Goal: Transaction & Acquisition: Purchase product/service

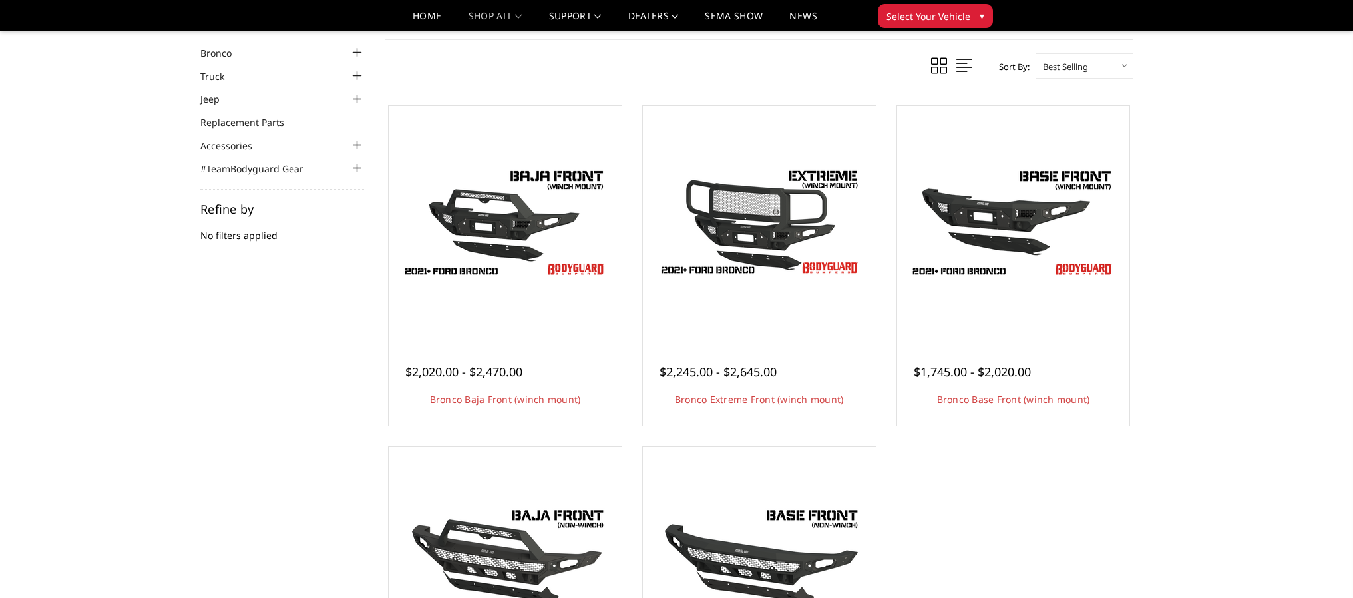
scroll to position [115, 0]
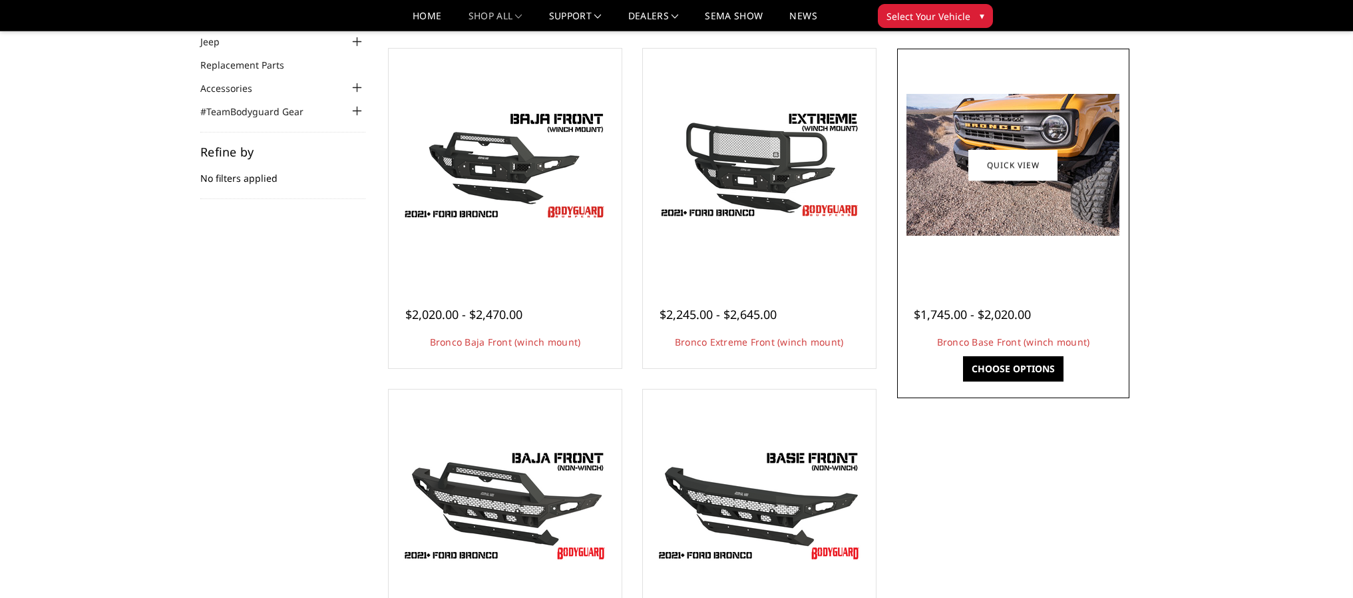
click at [999, 214] on img at bounding box center [1013, 165] width 213 height 142
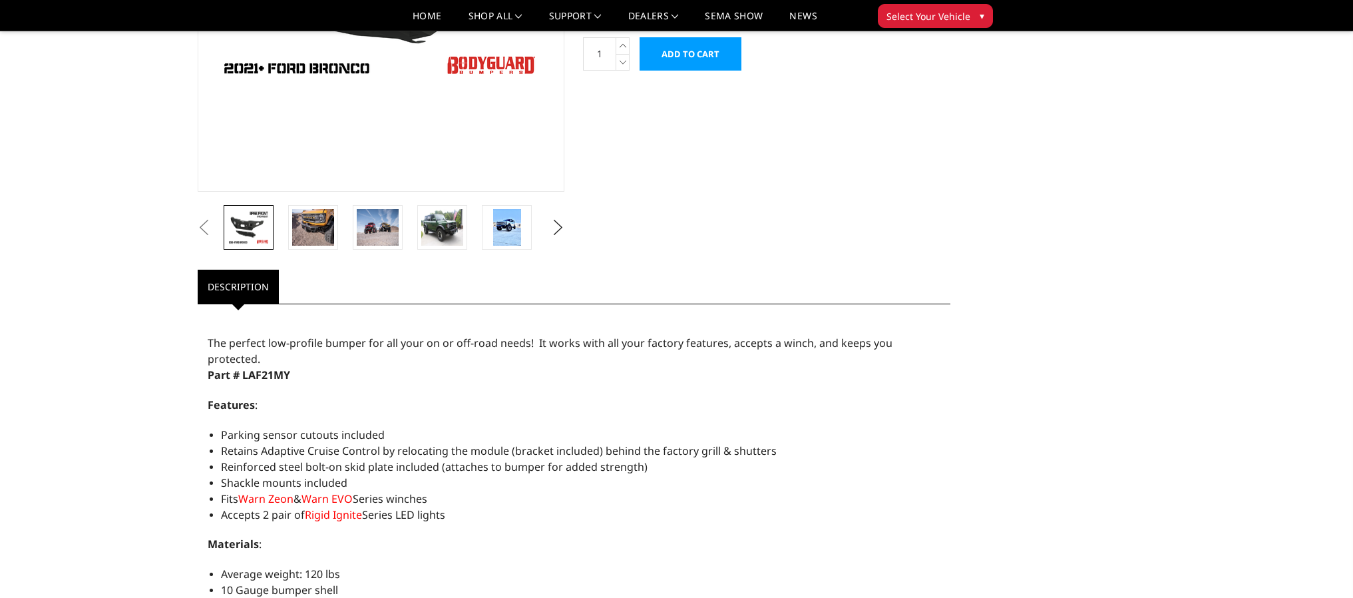
scroll to position [296, 0]
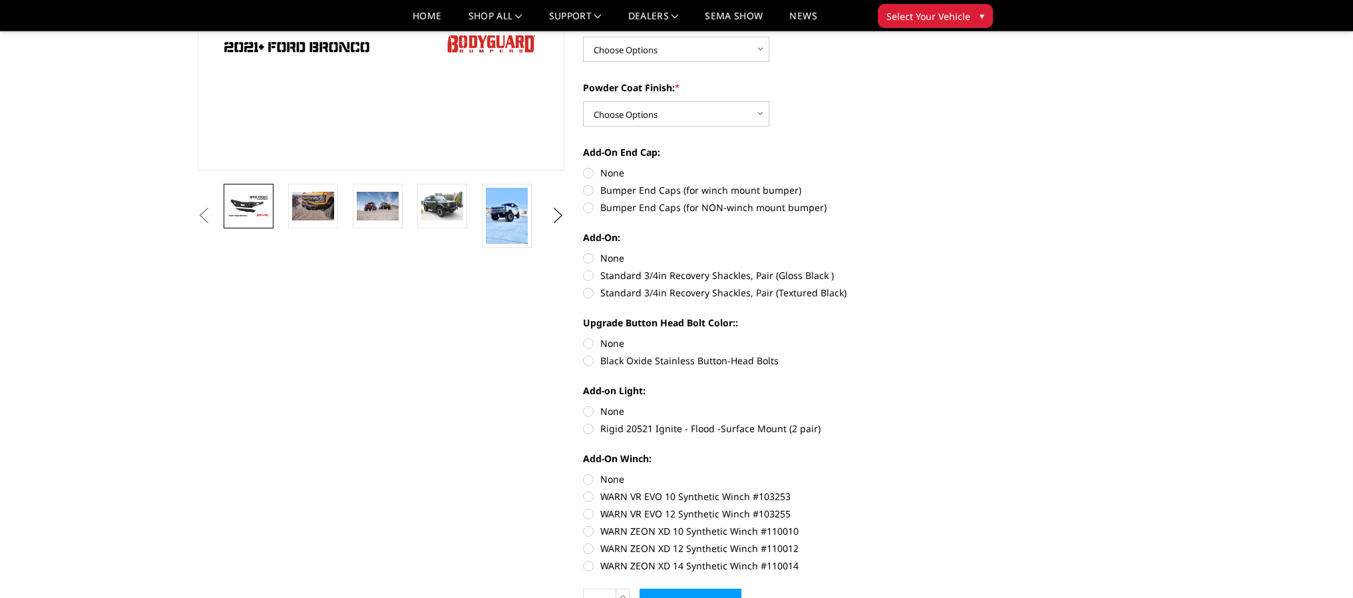
click at [286, 201] on li at bounding box center [318, 216] width 65 height 64
click at [354, 208] on link at bounding box center [378, 206] width 50 height 45
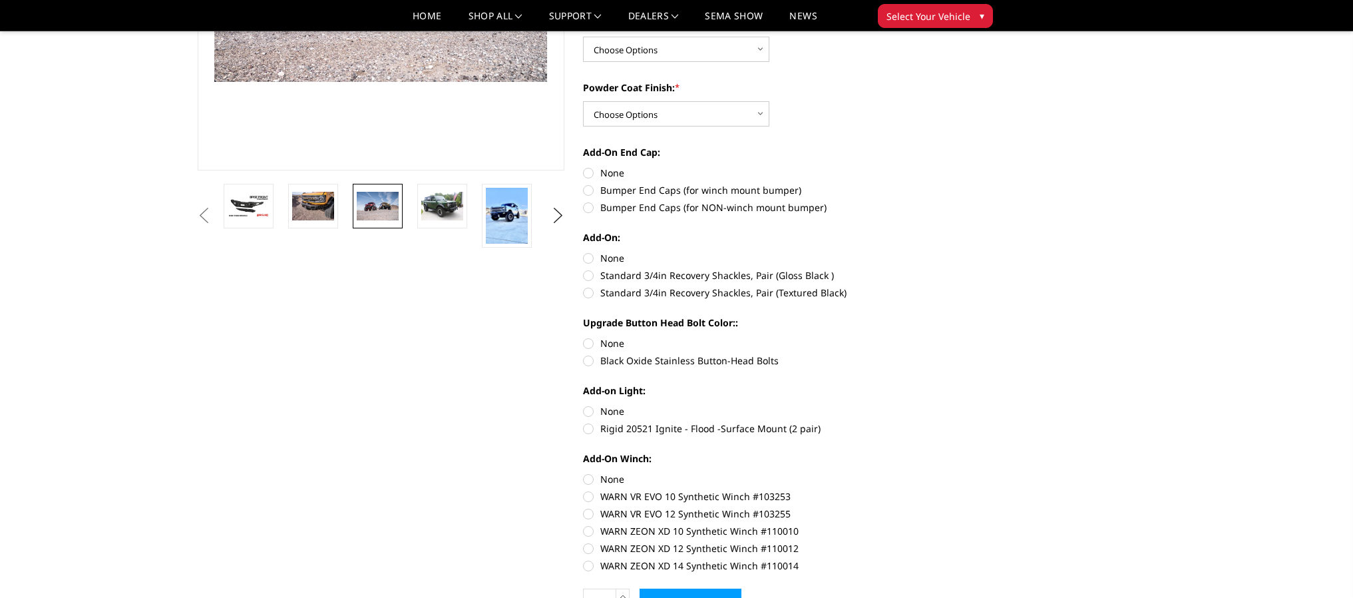
click at [589, 189] on label "Bumper End Caps (for winch mount bumper)" at bounding box center [766, 190] width 367 height 14
click at [951, 166] on input "Bumper End Caps (for winch mount bumper)" at bounding box center [951, 166] width 1 height 1
radio input "true"
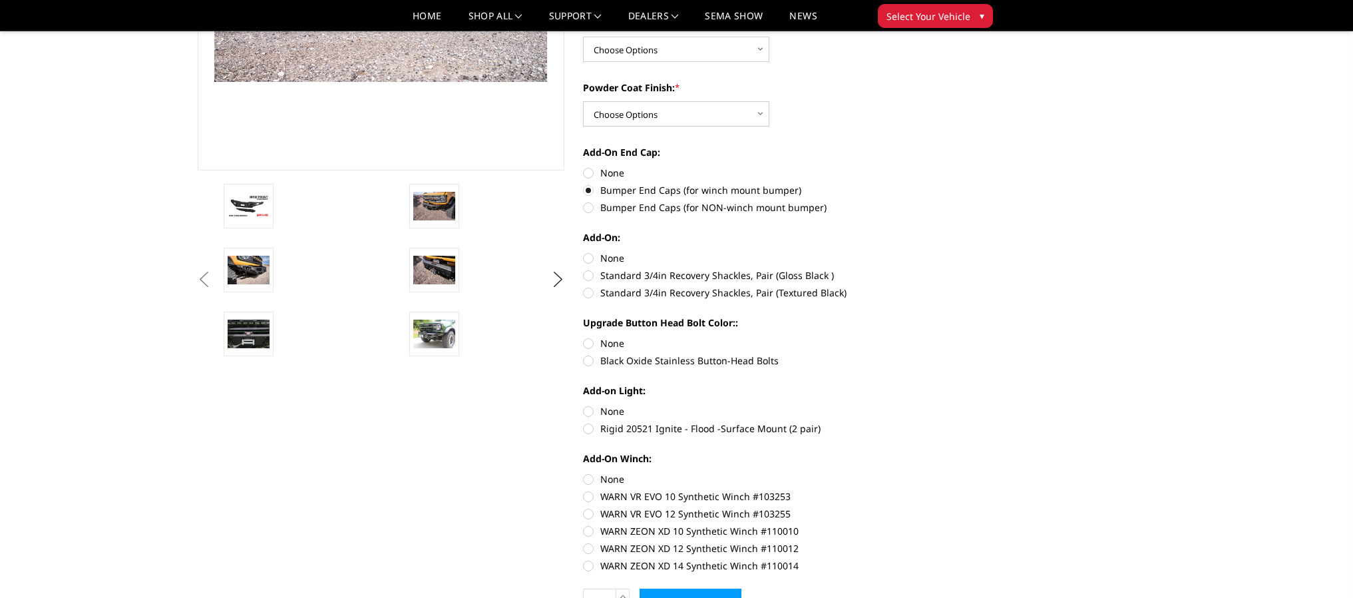
scroll to position [369, 0]
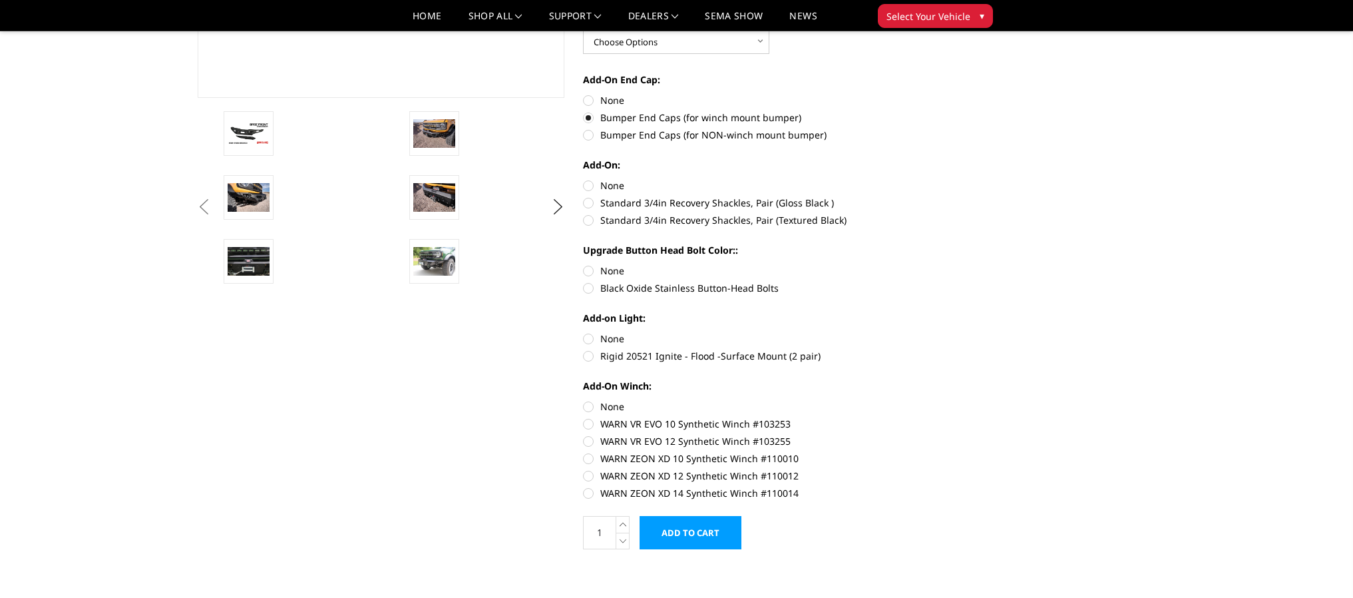
click at [591, 288] on label "Black Oxide Stainless Button-Head Bolts" at bounding box center [766, 288] width 367 height 14
click at [951, 264] on input "Black Oxide Stainless Button-Head Bolts" at bounding box center [951, 264] width 1 height 1
radio input "true"
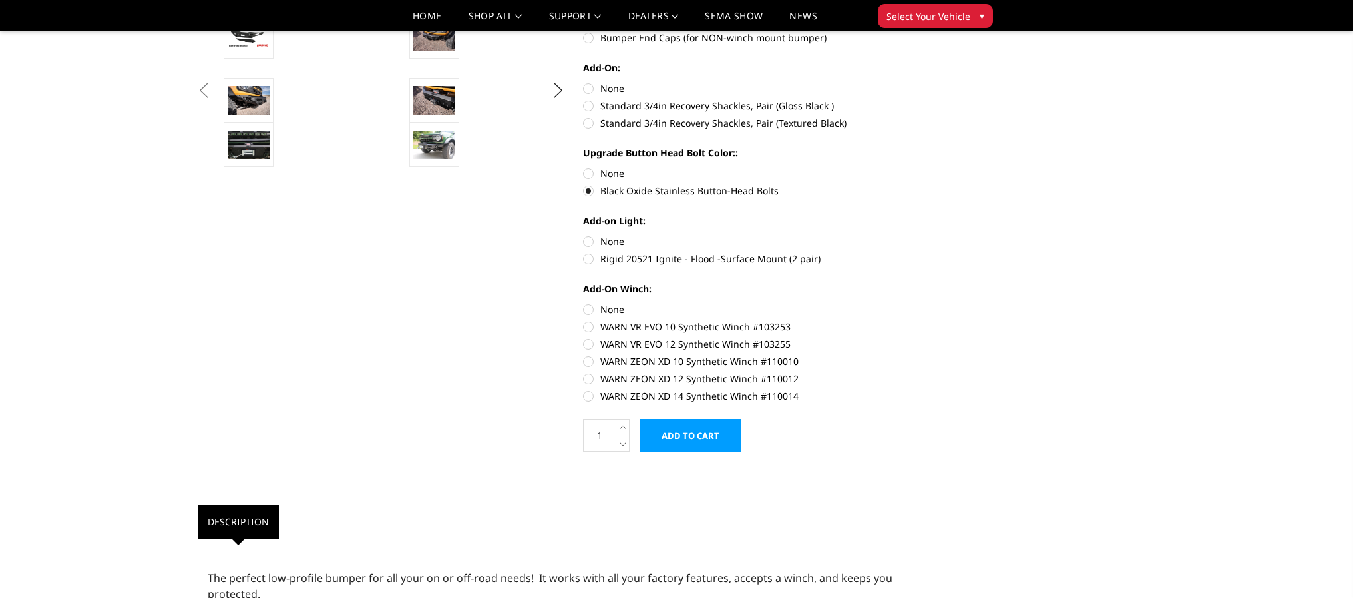
scroll to position [467, 0]
click at [594, 329] on label "WARN VR EVO 10 Synthetic Winch #103253" at bounding box center [766, 326] width 367 height 14
click at [951, 302] on input "WARN VR EVO 10 Synthetic Winch #103253" at bounding box center [951, 302] width 1 height 1
radio input "true"
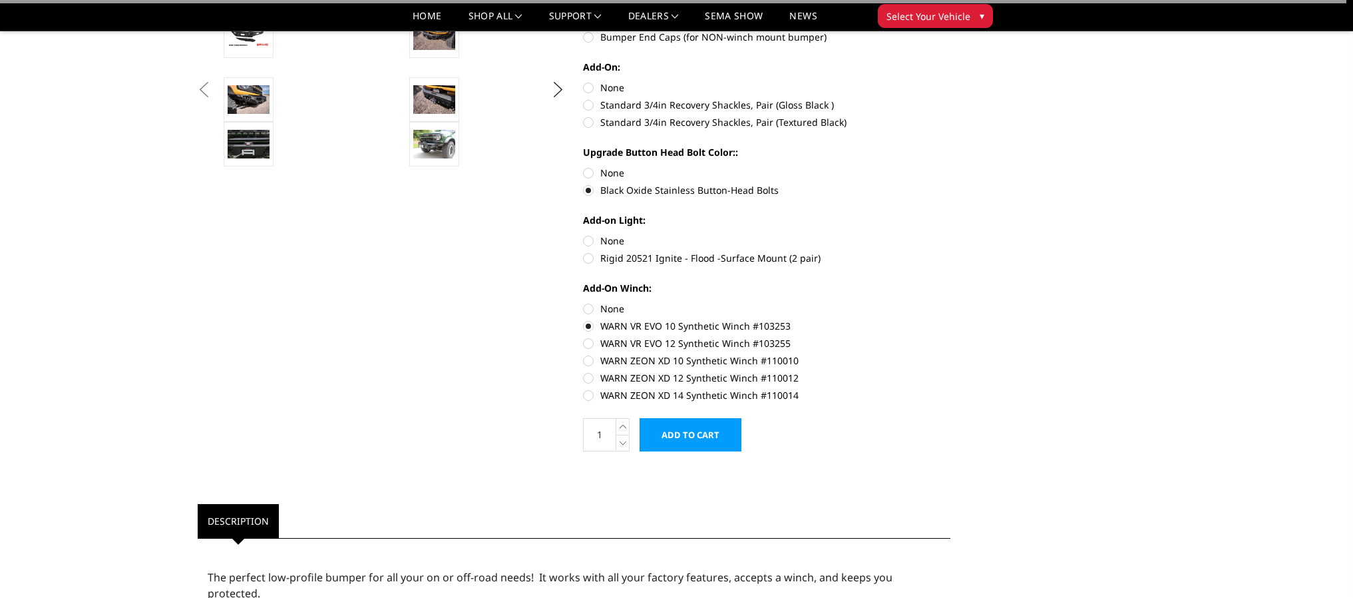
click at [590, 262] on label "Rigid 20521 Ignite - Flood -Surface Mount (2 pair)" at bounding box center [766, 258] width 367 height 14
click at [951, 234] on input "Rigid 20521 Ignite - Flood -Surface Mount (2 pair)" at bounding box center [951, 234] width 1 height 1
radio input "true"
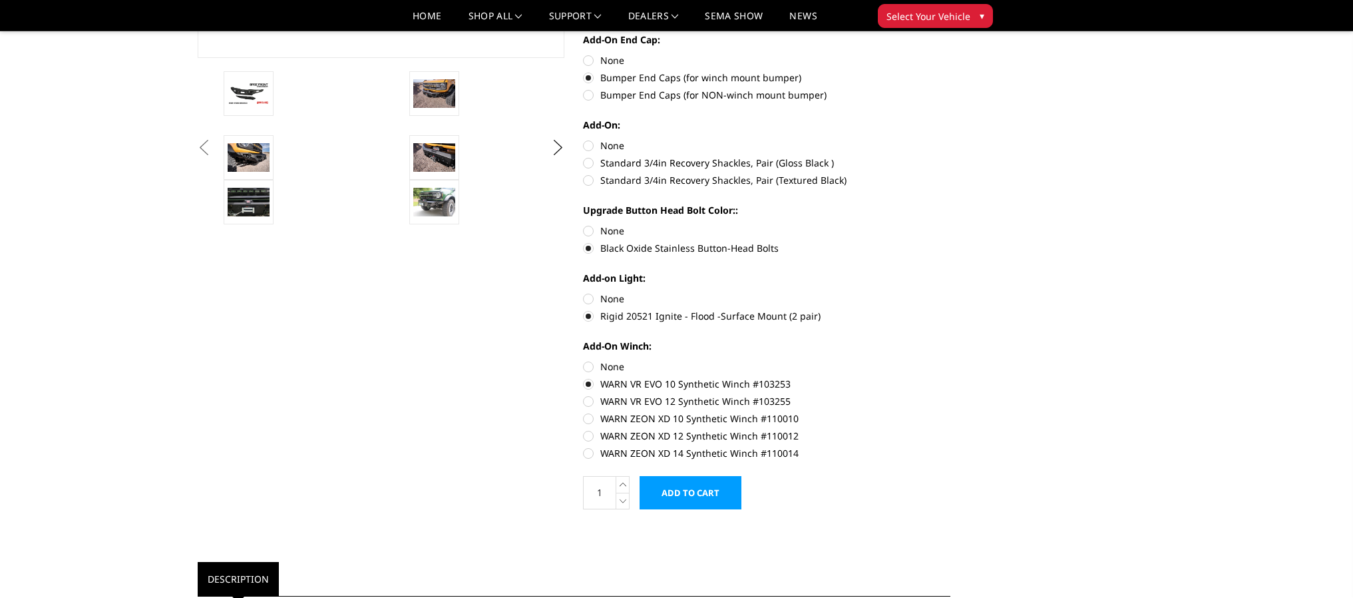
scroll to position [187, 0]
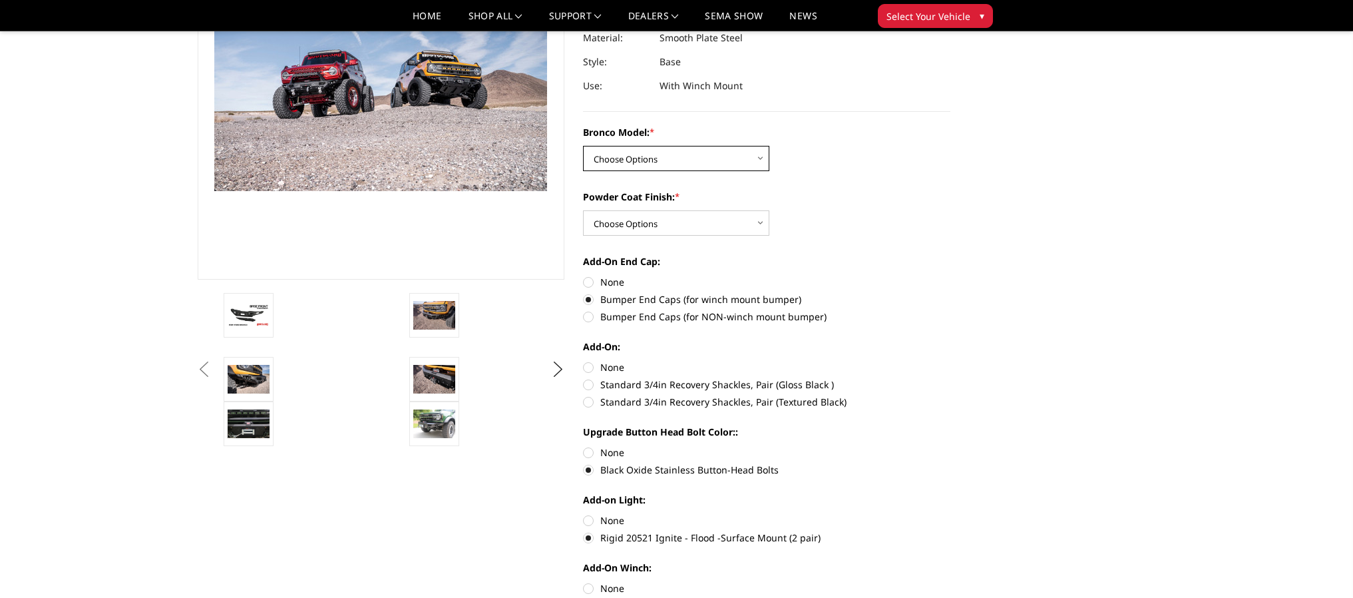
click at [659, 152] on select "Choose Options Base/Badlands/Wildtrak/etc. Raptor" at bounding box center [676, 158] width 186 height 25
click at [644, 160] on select "Choose Options Base/Badlands/Wildtrak/etc. Raptor" at bounding box center [676, 158] width 186 height 25
select select "4008"
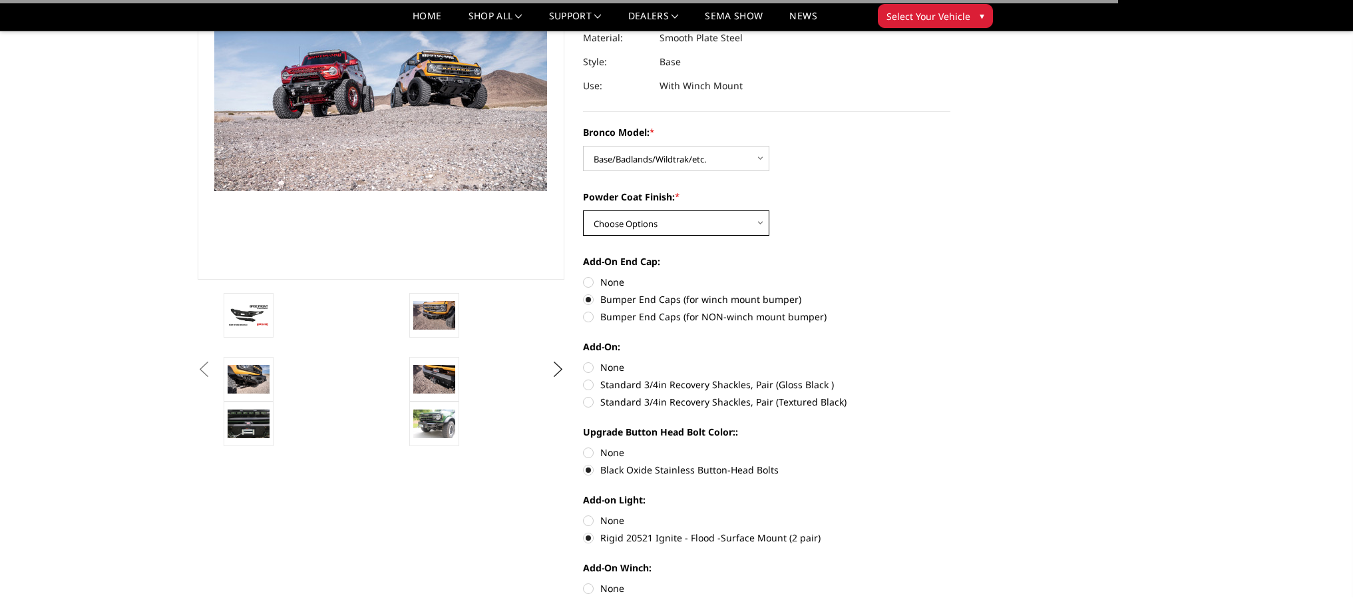
click at [638, 215] on select "Choose Options Bare Metal Textured Black Powder Coat" at bounding box center [676, 222] width 186 height 25
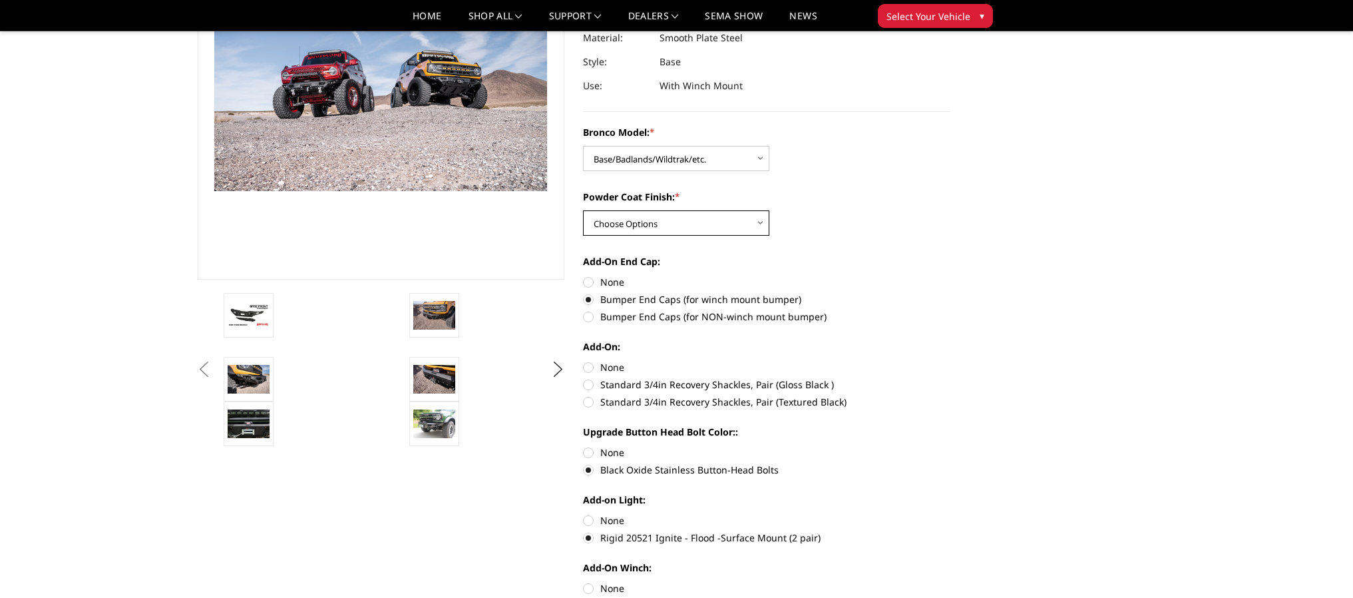
select select "4011"
